Goal: Check status: Check status

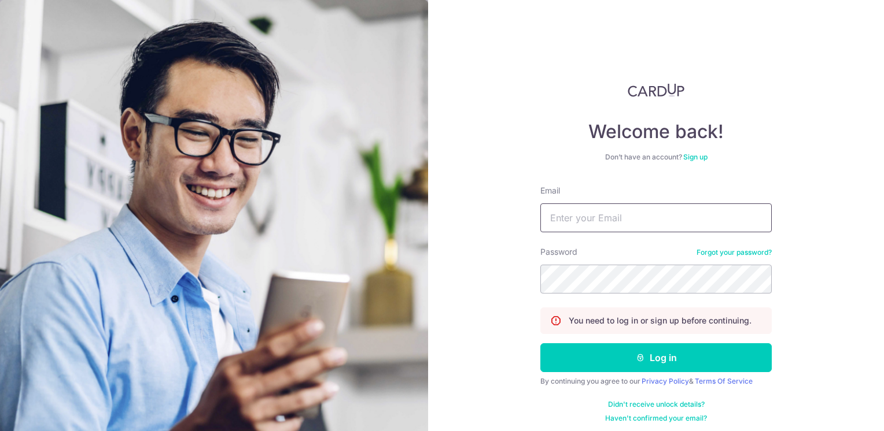
click at [594, 223] on input "Email" at bounding box center [655, 218] width 231 height 29
drag, startPoint x: 594, startPoint y: 223, endPoint x: 563, endPoint y: 220, distance: 30.8
click at [563, 220] on input "Email" at bounding box center [655, 218] width 231 height 29
type input "[EMAIL_ADDRESS][DOMAIN_NAME]"
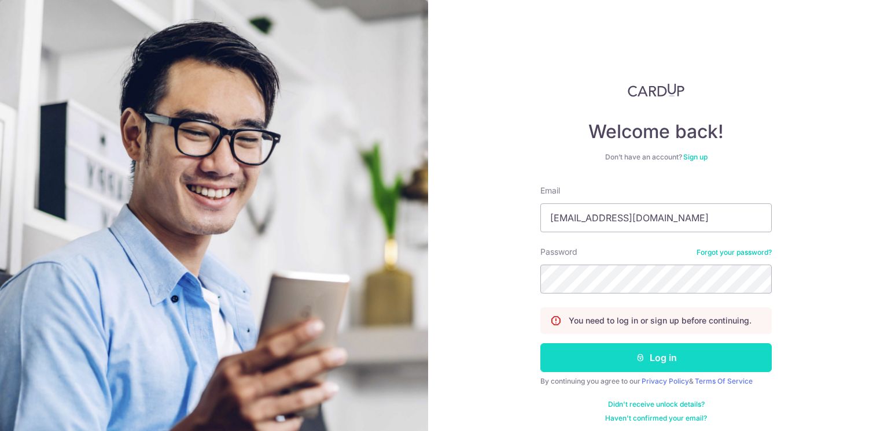
click at [703, 361] on button "Log in" at bounding box center [655, 357] width 231 height 29
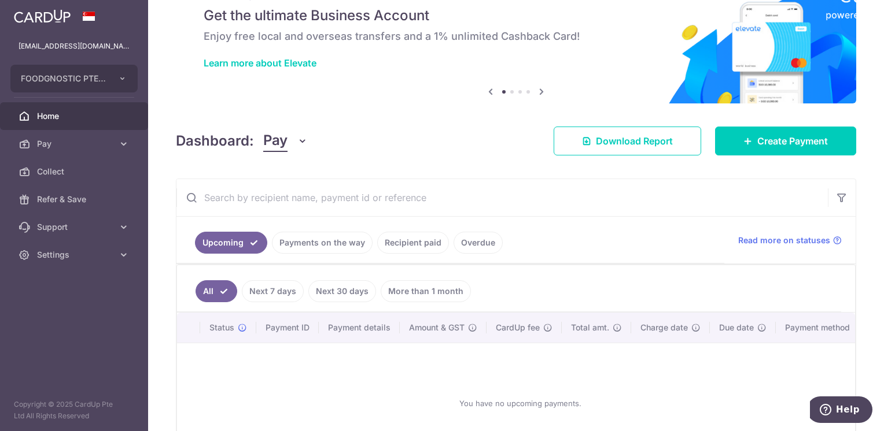
scroll to position [58, 0]
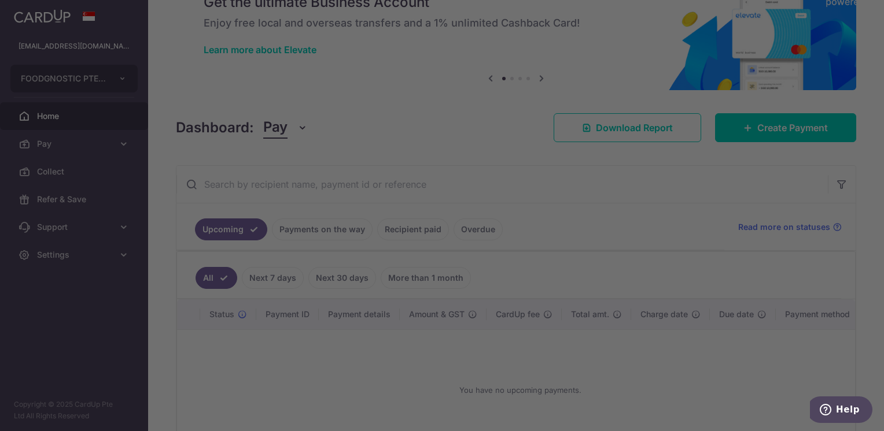
click at [285, 285] on div at bounding box center [446, 217] width 892 height 435
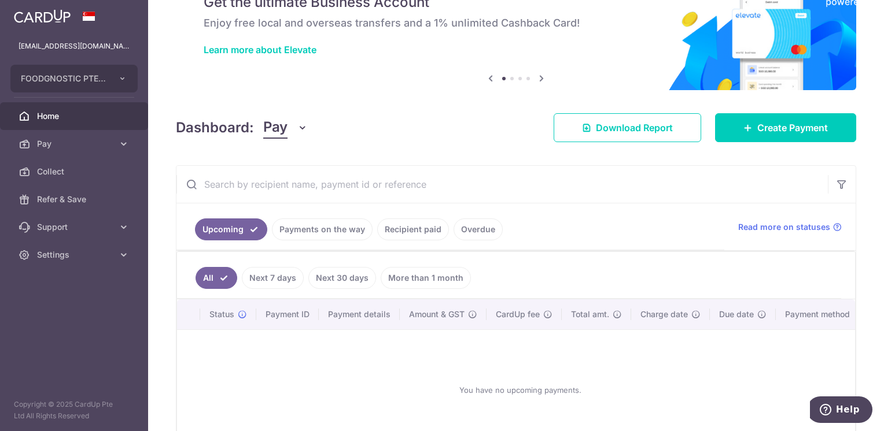
click at [277, 285] on link "Next 7 days" at bounding box center [273, 278] width 62 height 22
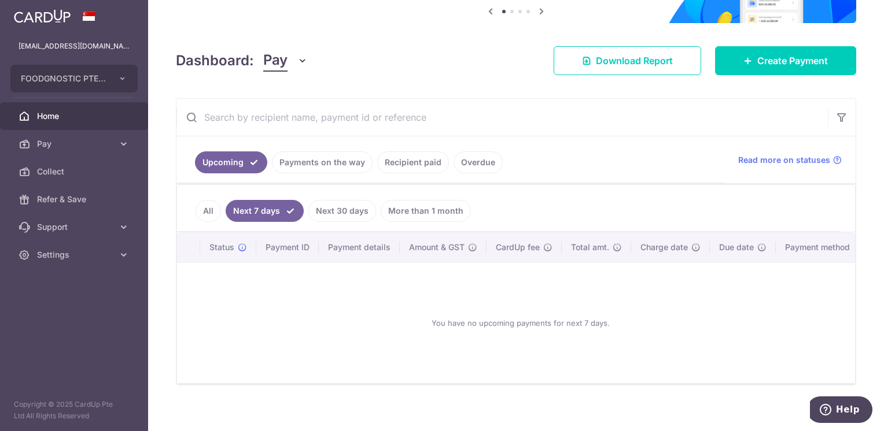
scroll to position [137, 0]
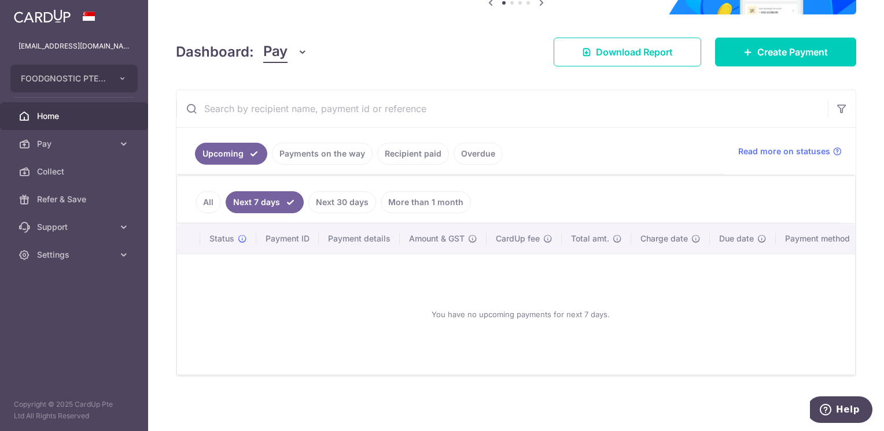
click at [212, 202] on link "All" at bounding box center [207, 202] width 25 height 22
click at [340, 152] on link "Payments on the way" at bounding box center [322, 154] width 101 height 22
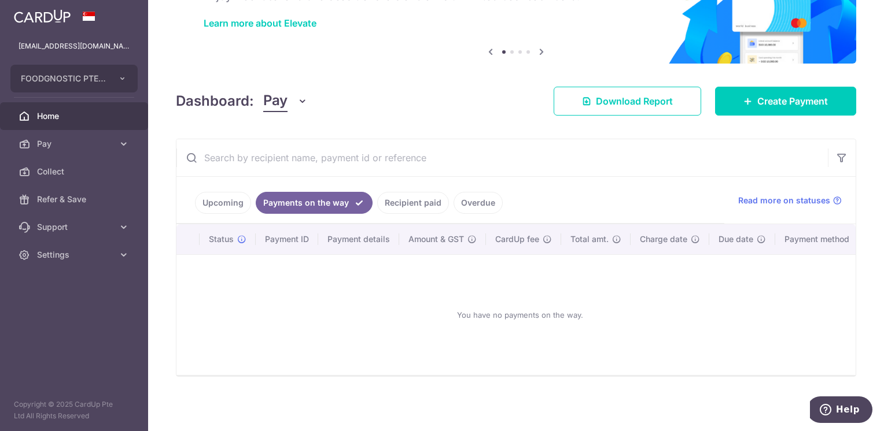
click at [408, 202] on link "Recipient paid" at bounding box center [413, 203] width 72 height 22
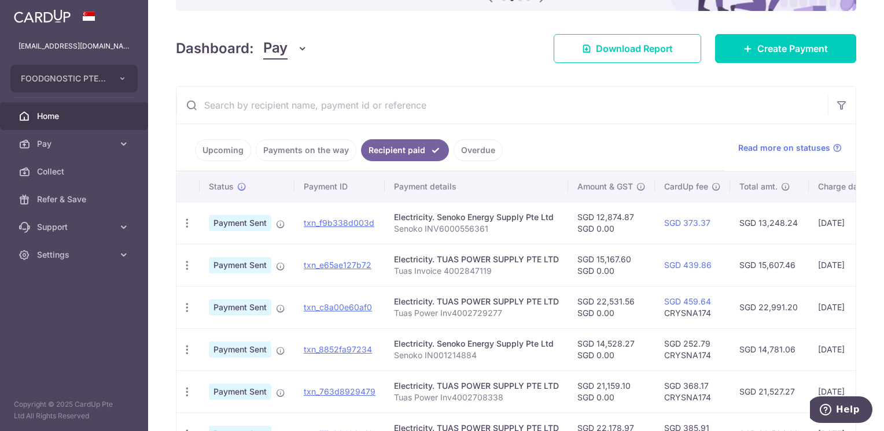
scroll to position [253, 0]
